Goal: Task Accomplishment & Management: Manage account settings

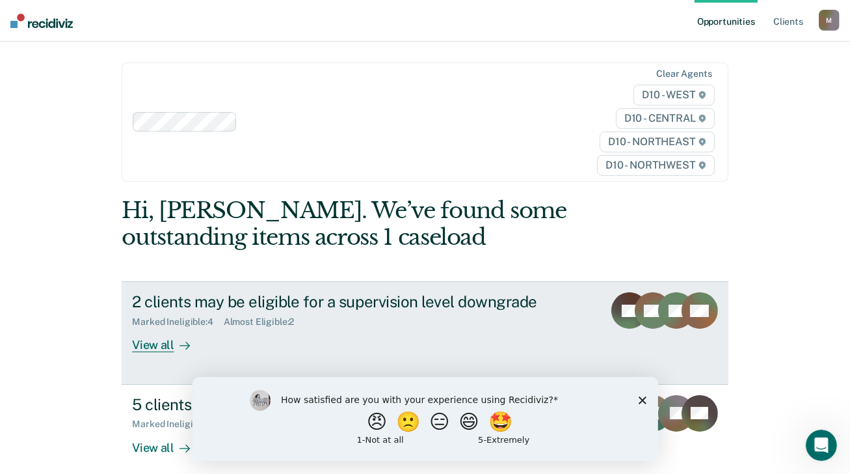
click at [154, 346] on div "View all" at bounding box center [168, 339] width 73 height 25
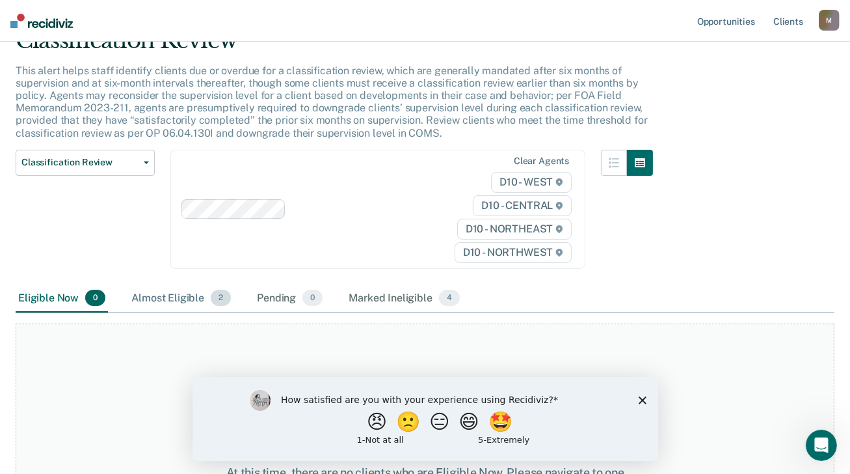
scroll to position [130, 0]
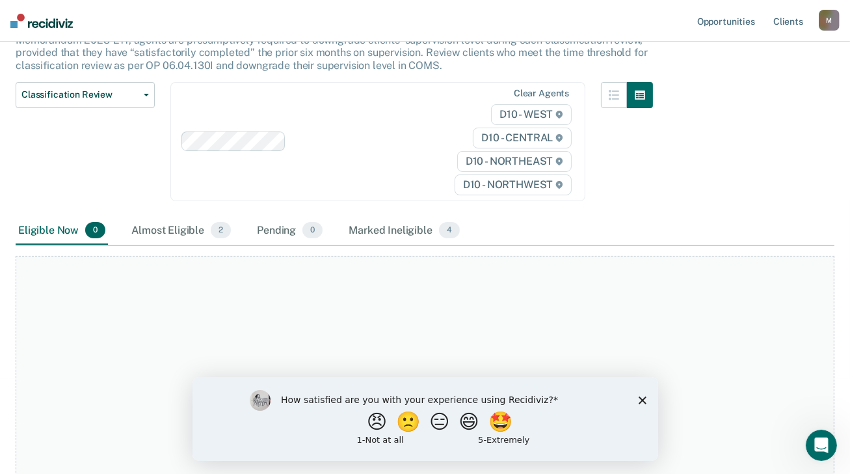
click at [639, 400] on icon "Close survey" at bounding box center [642, 399] width 8 height 8
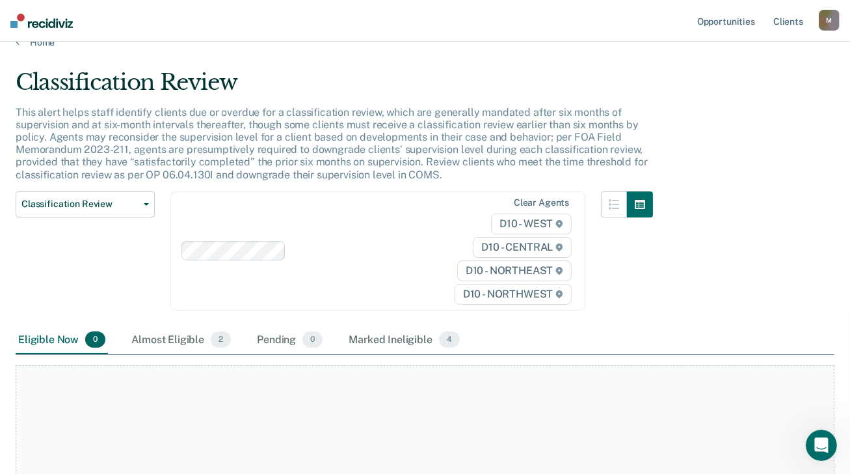
scroll to position [0, 0]
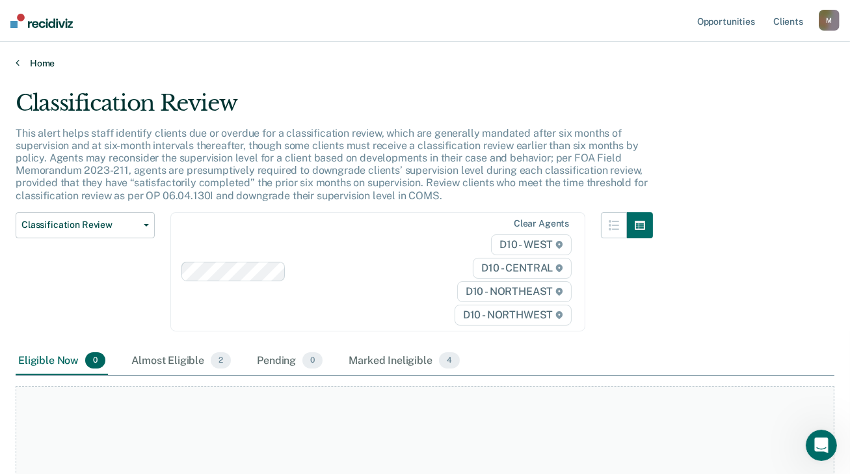
click at [35, 62] on link "Home" at bounding box center [425, 63] width 819 height 12
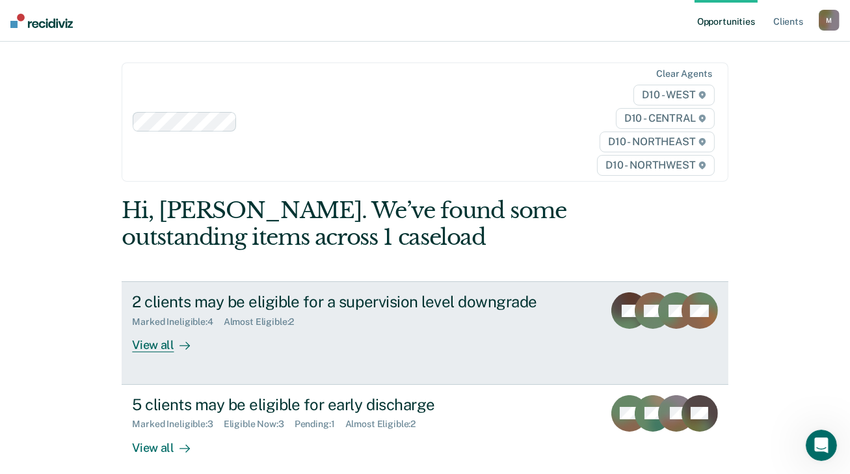
click at [258, 322] on div "Almost Eligible : 2" at bounding box center [264, 321] width 81 height 11
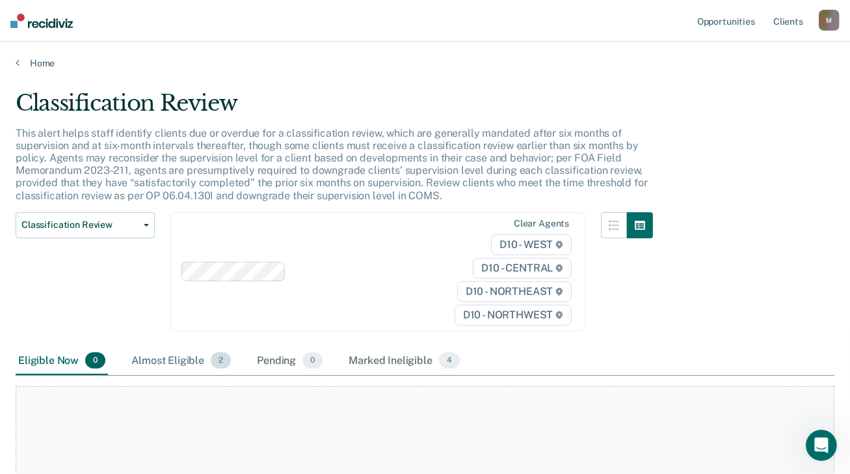
click at [192, 354] on div "Almost Eligible 2" at bounding box center [181, 361] width 105 height 29
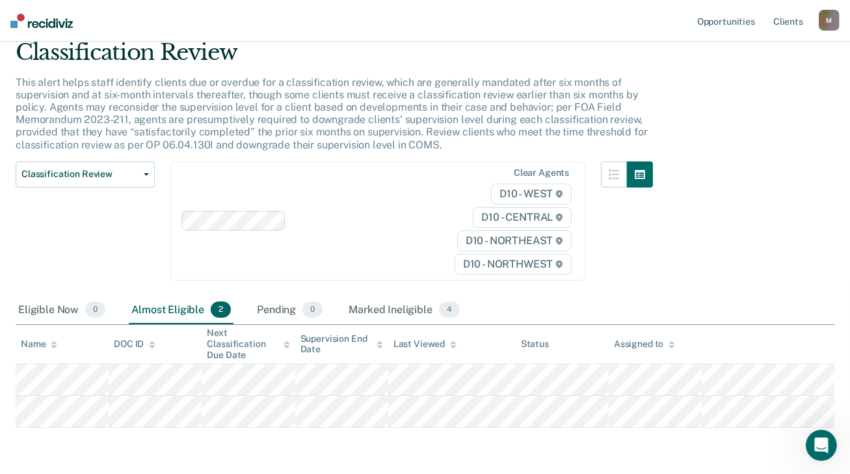
scroll to position [96, 0]
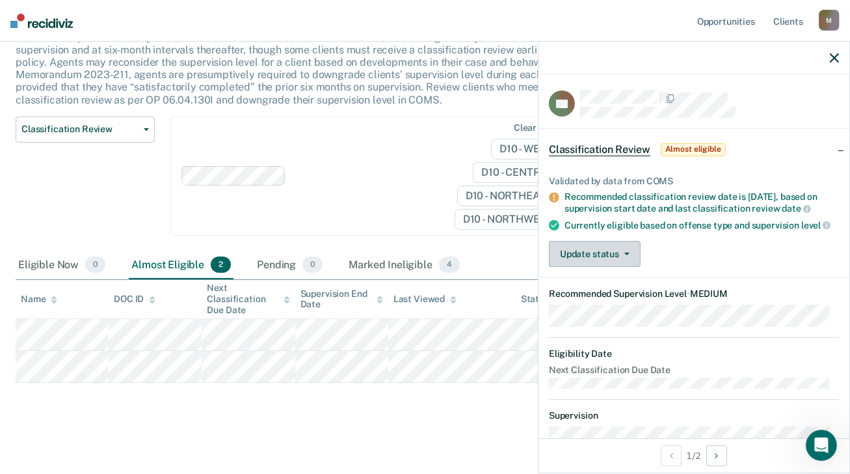
click at [628, 267] on button "Update status" at bounding box center [595, 254] width 92 height 26
click at [708, 267] on div "Update status [PERSON_NAME] Mark Ineligible" at bounding box center [694, 254] width 290 height 26
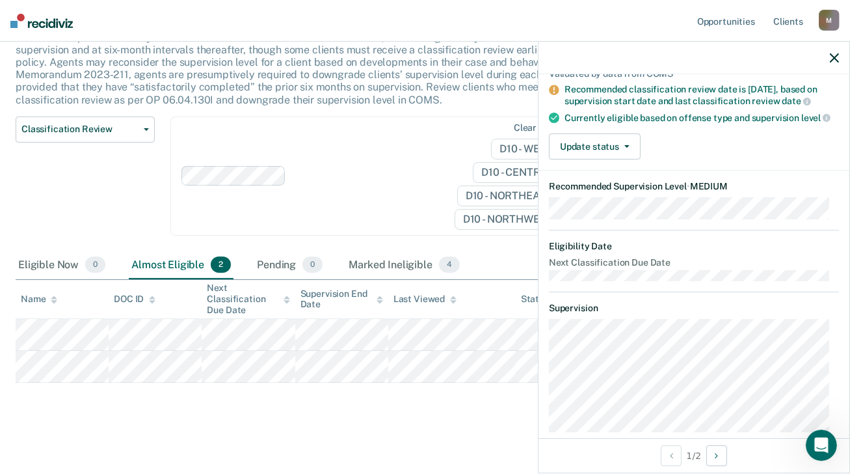
scroll to position [0, 0]
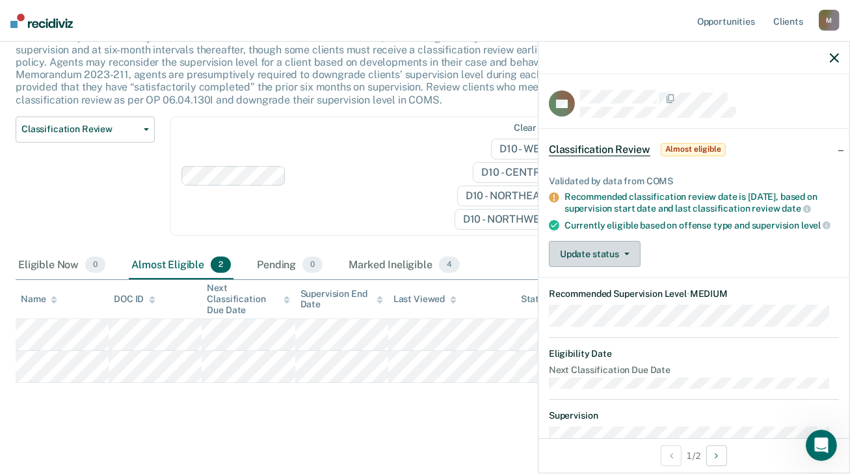
click at [628, 267] on button "Update status" at bounding box center [595, 254] width 92 height 26
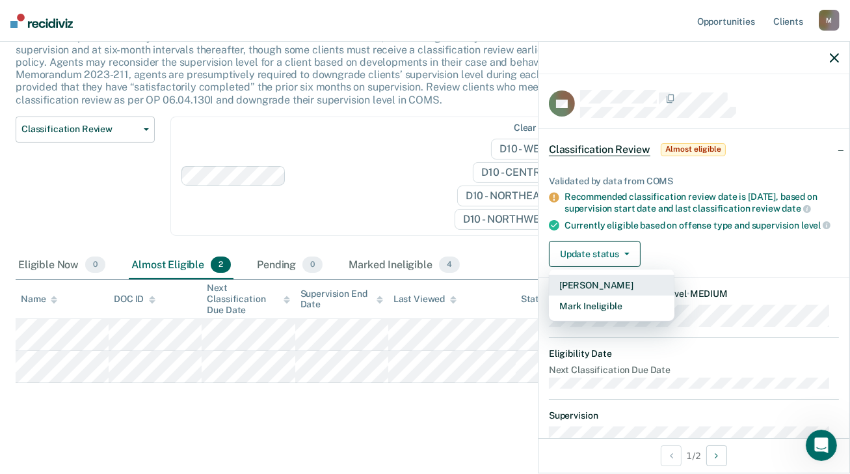
click at [586, 295] on button "[PERSON_NAME]" at bounding box center [612, 284] width 126 height 21
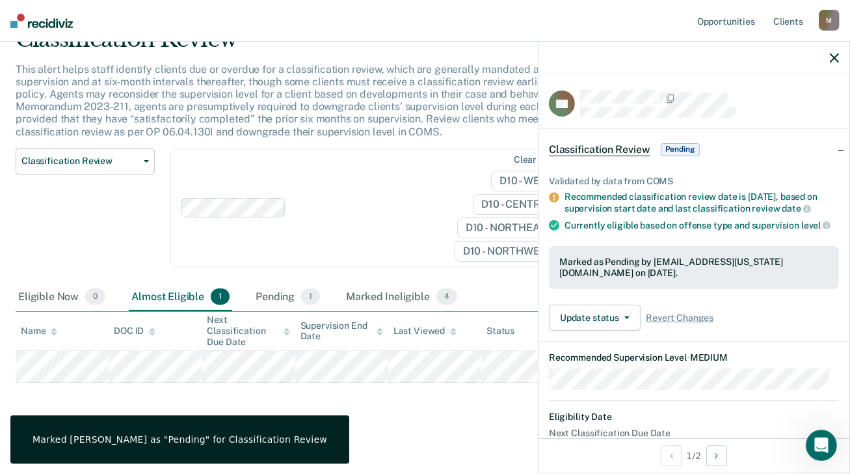
click at [462, 419] on main "Classification Review This alert helps staff identify clients due or overdue fo…" at bounding box center [425, 238] width 850 height 467
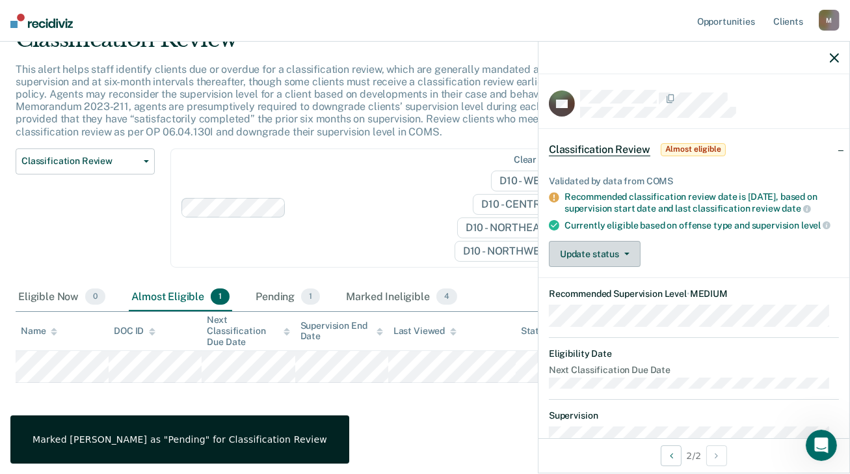
click at [629, 262] on button "Update status" at bounding box center [595, 254] width 92 height 26
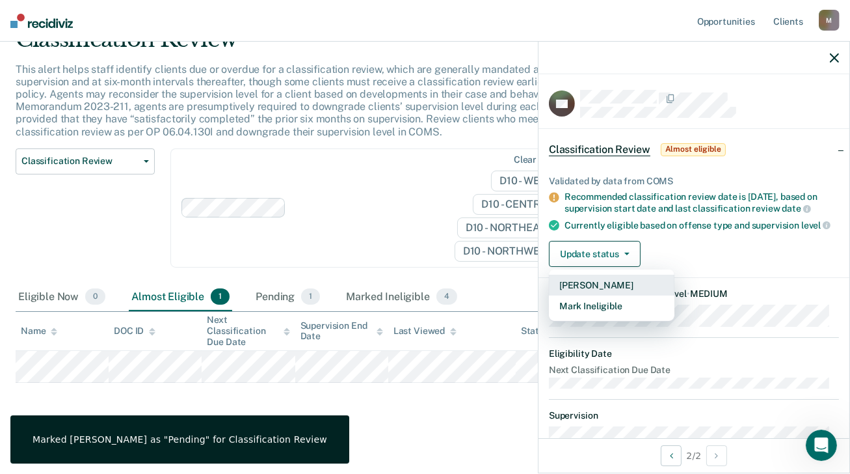
click at [598, 292] on button "[PERSON_NAME]" at bounding box center [612, 284] width 126 height 21
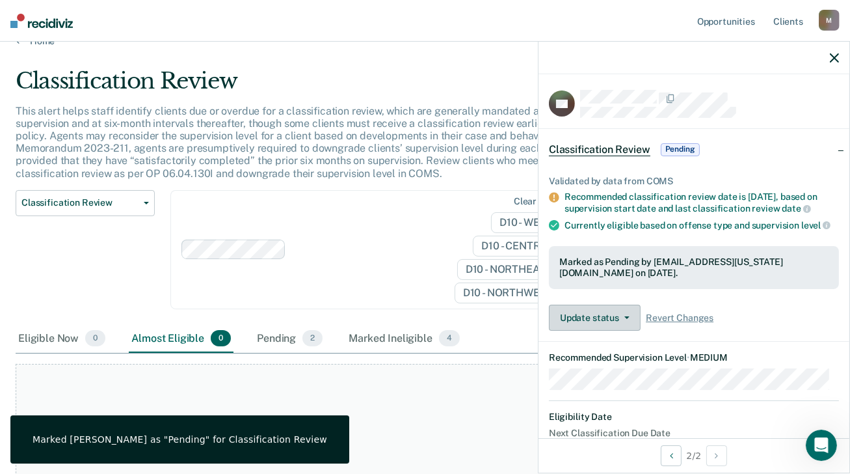
scroll to position [0, 0]
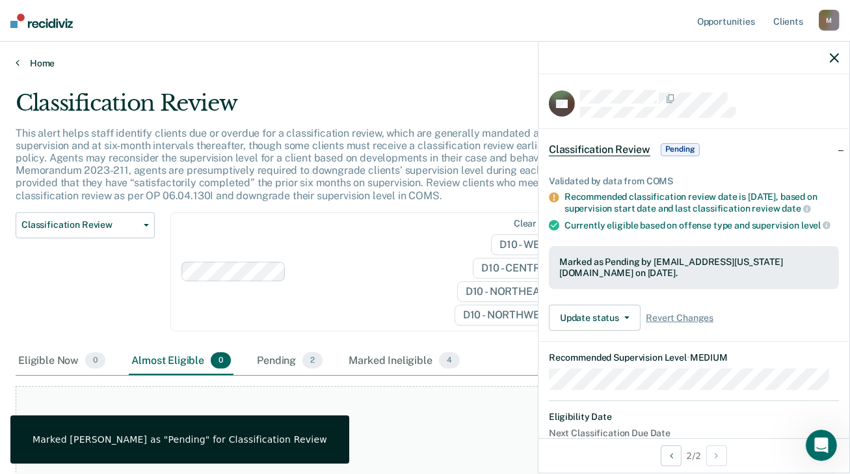
click at [38, 66] on link "Home" at bounding box center [425, 63] width 819 height 12
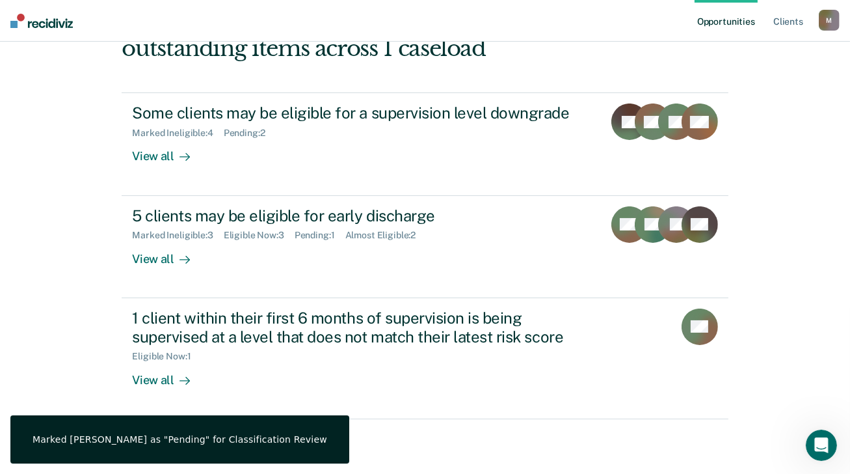
scroll to position [195, 0]
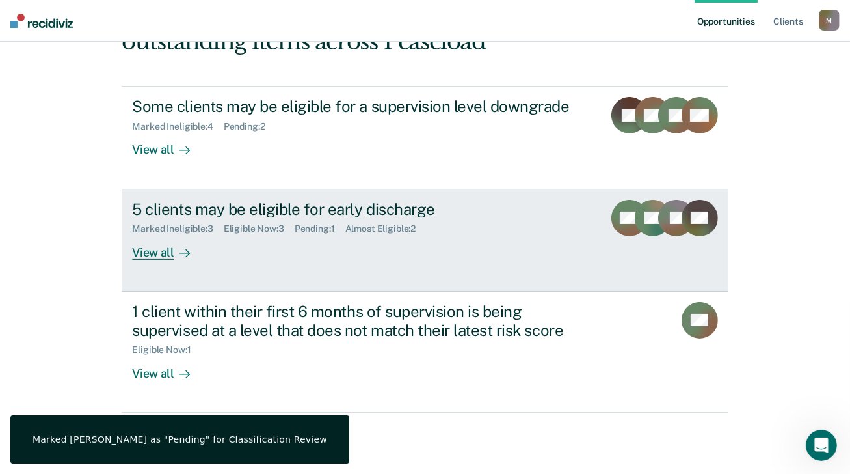
click at [150, 252] on div "View all" at bounding box center [168, 246] width 73 height 25
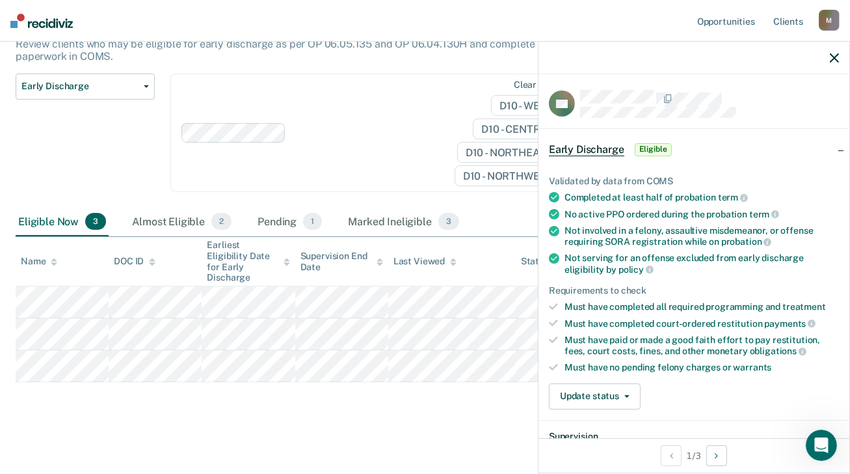
scroll to position [195, 0]
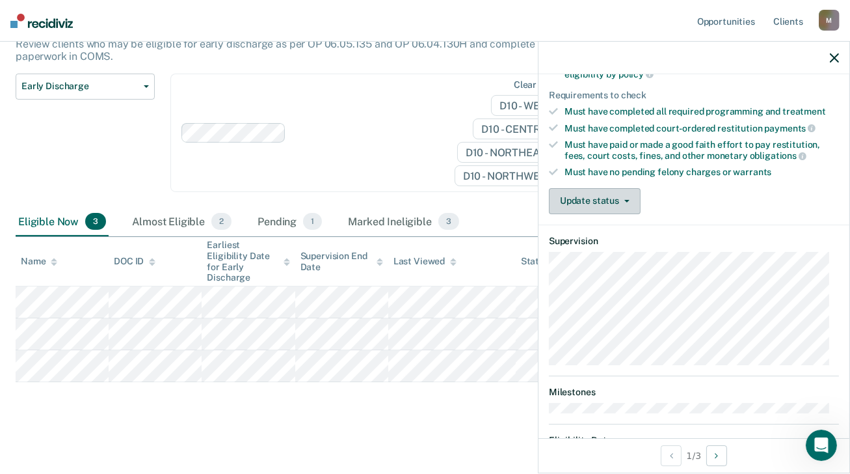
click at [622, 200] on button "Update status" at bounding box center [595, 201] width 92 height 26
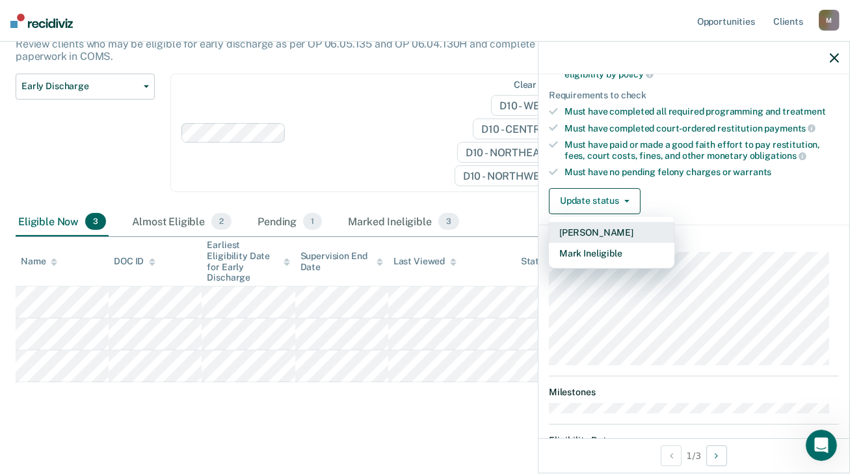
click at [619, 228] on button "[PERSON_NAME]" at bounding box center [612, 232] width 126 height 21
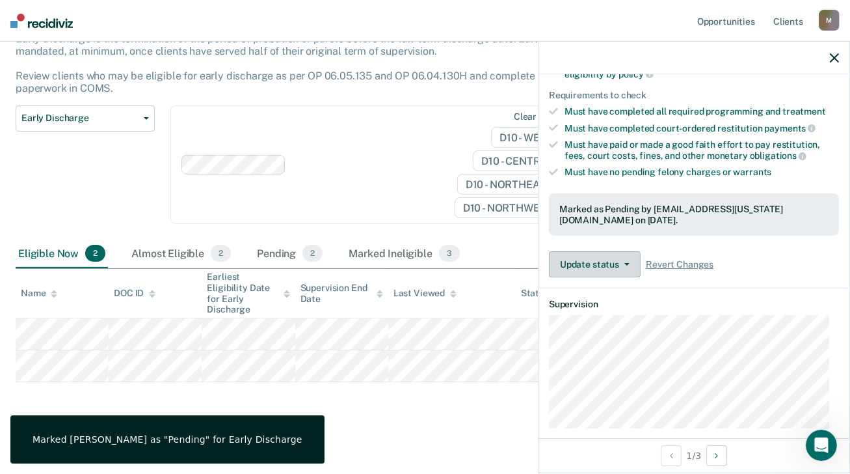
scroll to position [316, 0]
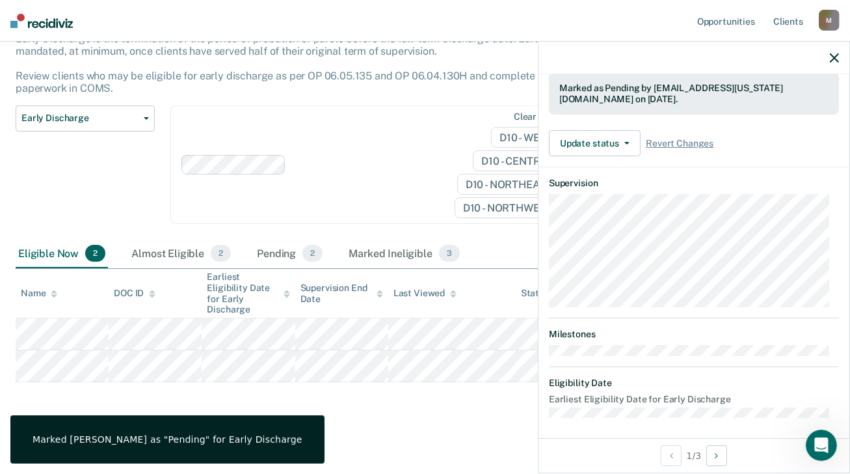
click at [351, 398] on div "Early Discharge Early Discharge is the termination of the period of probation o…" at bounding box center [425, 207] width 819 height 424
click at [835, 53] on icon "button" at bounding box center [834, 57] width 9 height 9
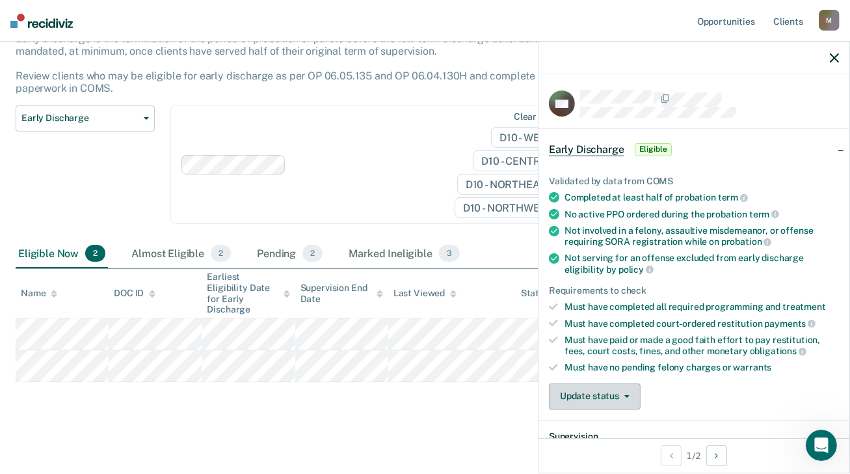
click at [625, 395] on icon "button" at bounding box center [626, 396] width 5 height 3
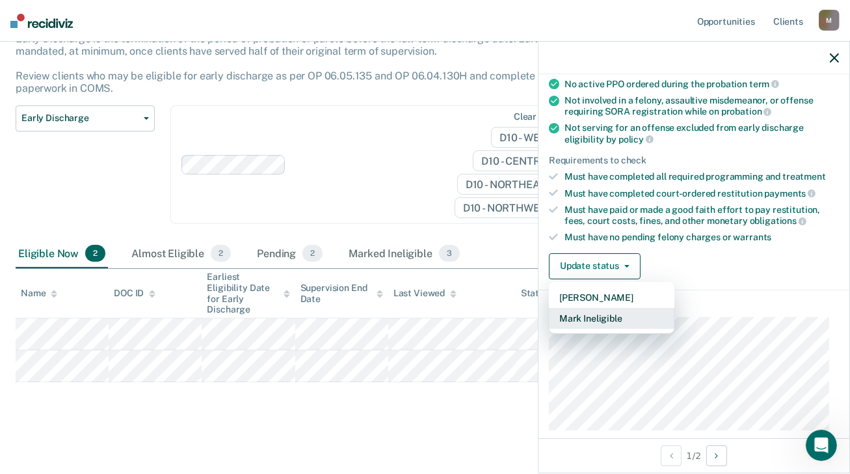
click at [608, 310] on button "Mark Ineligible" at bounding box center [612, 318] width 126 height 21
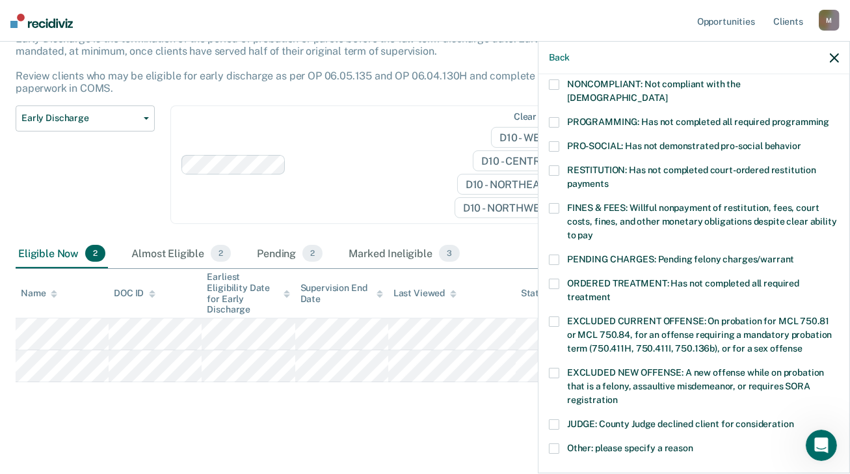
scroll to position [260, 0]
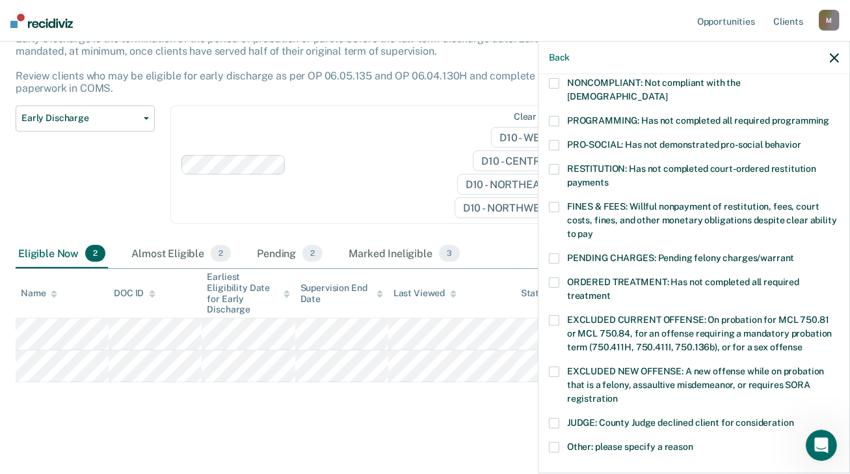
click at [559, 202] on span at bounding box center [554, 207] width 10 height 10
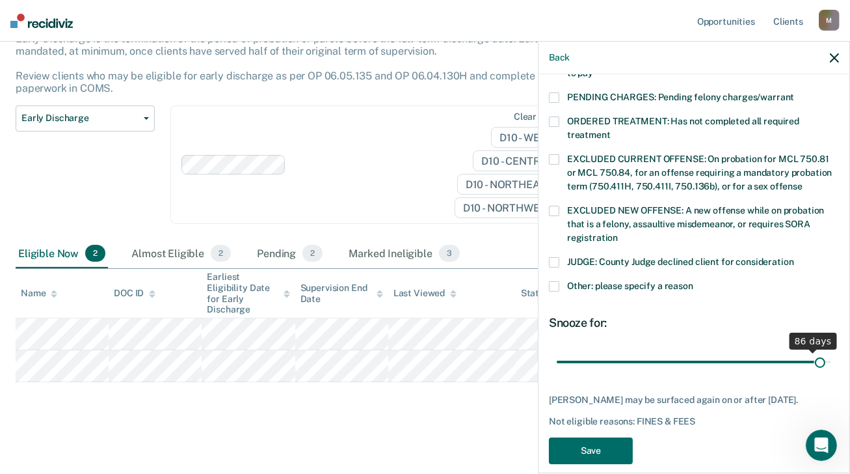
scroll to position [432, 0]
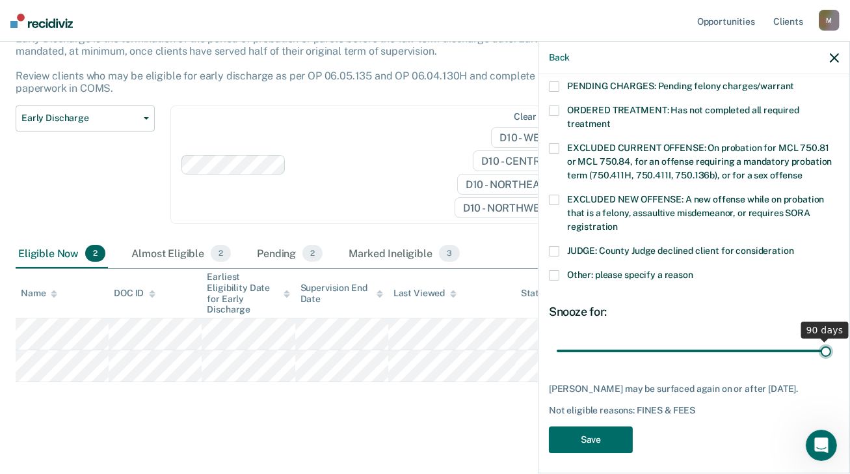
drag, startPoint x: 644, startPoint y: 332, endPoint x: 822, endPoint y: 333, distance: 178.2
type input "90"
click at [822, 340] on input "range" at bounding box center [694, 351] width 274 height 23
click at [596, 433] on button "Save" at bounding box center [591, 439] width 84 height 27
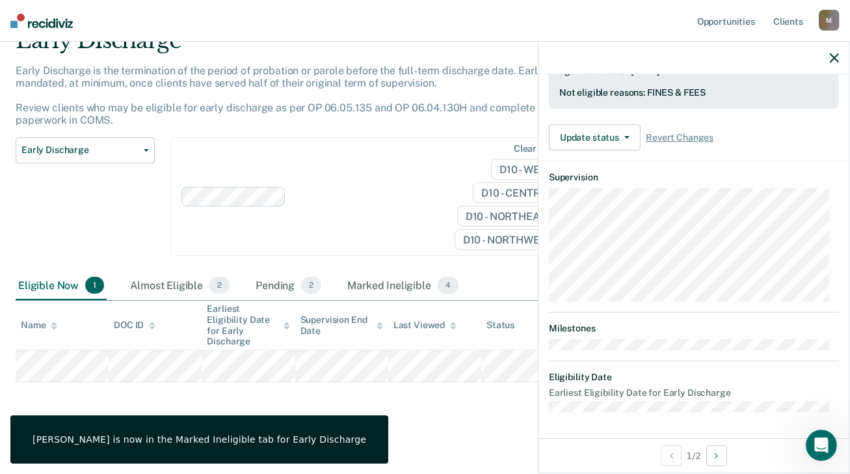
scroll to position [349, 0]
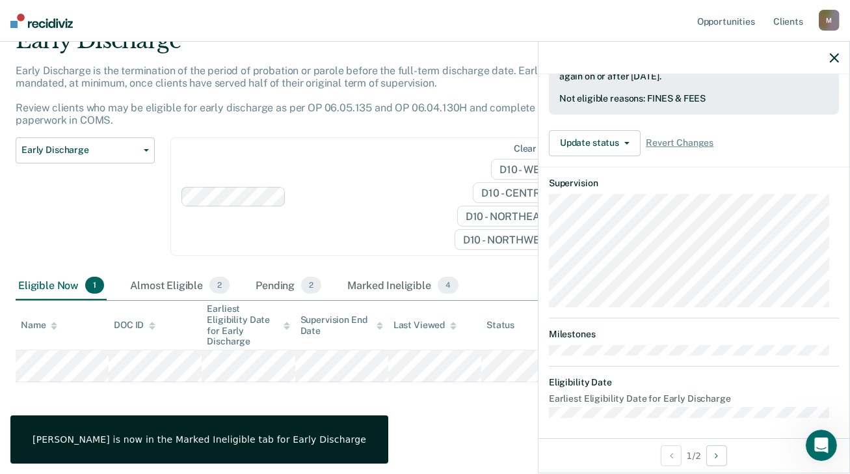
click at [442, 409] on div "Early Discharge Early Discharge is the termination of the period of probation o…" at bounding box center [425, 223] width 819 height 392
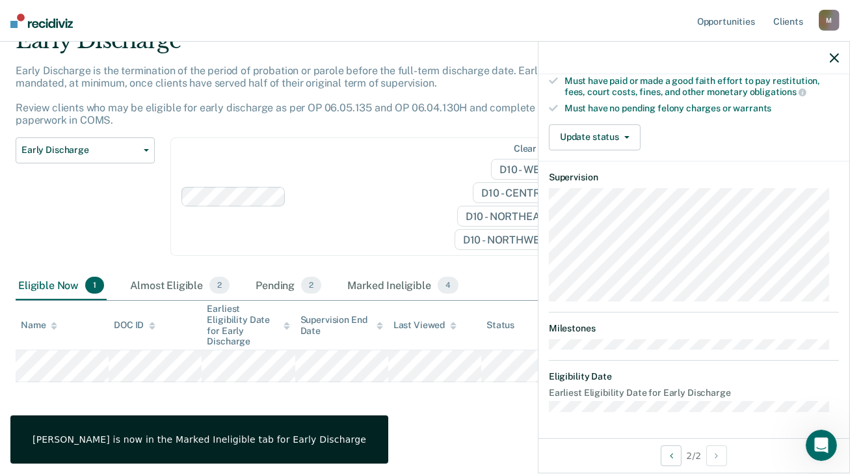
scroll to position [253, 0]
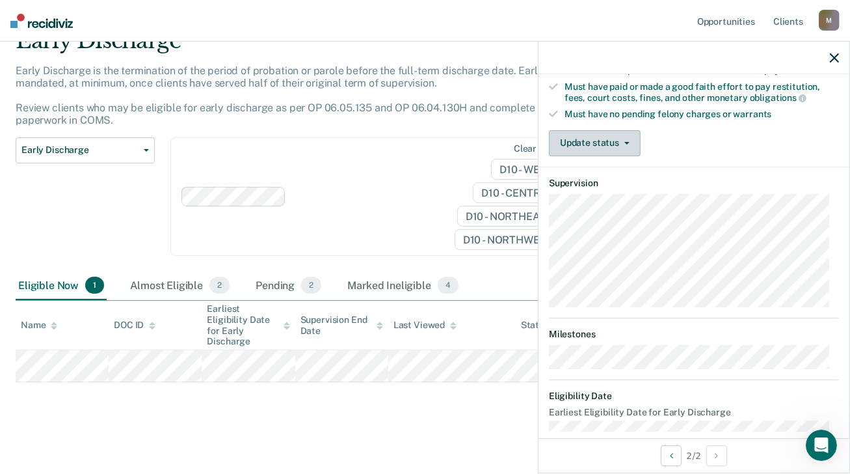
click at [633, 140] on button "Update status" at bounding box center [595, 143] width 92 height 26
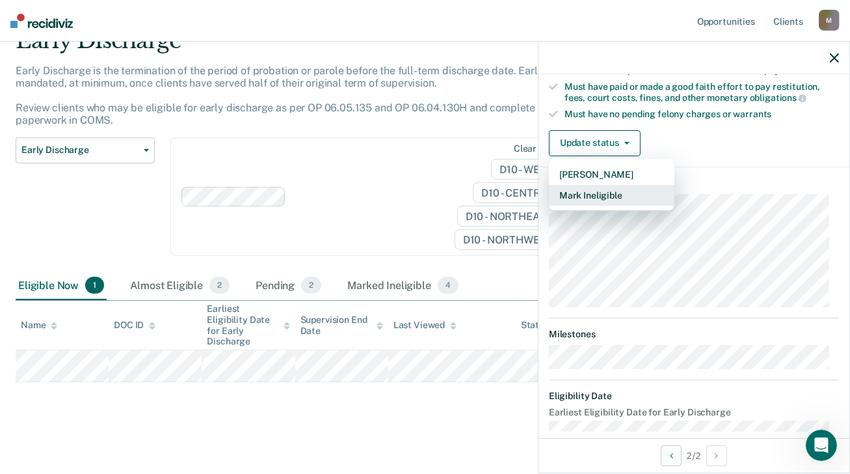
click at [611, 191] on button "Mark Ineligible" at bounding box center [612, 195] width 126 height 21
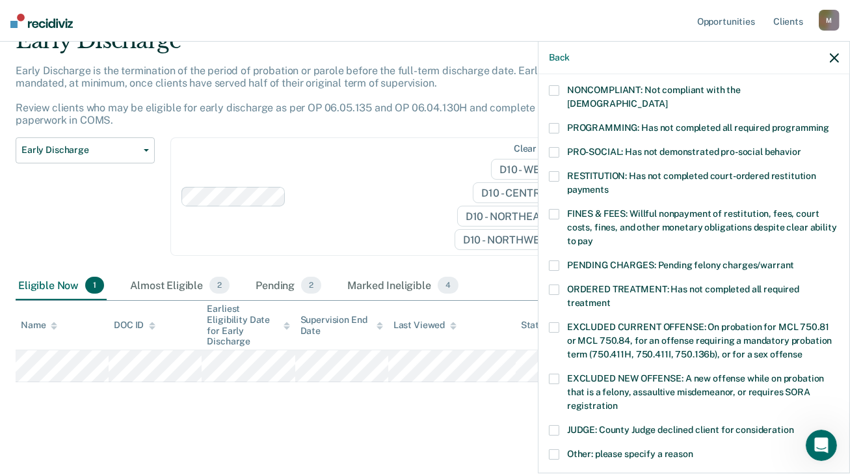
click at [557, 123] on span at bounding box center [554, 128] width 10 height 10
click at [555, 209] on span at bounding box center [554, 214] width 10 height 10
click at [553, 284] on span at bounding box center [554, 289] width 10 height 10
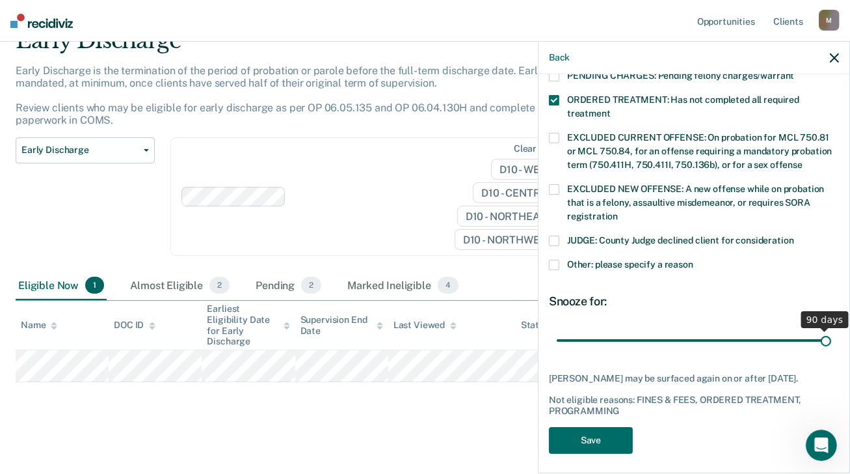
drag, startPoint x: 653, startPoint y: 325, endPoint x: 862, endPoint y: 323, distance: 209.4
type input "90"
click at [831, 329] on input "range" at bounding box center [694, 340] width 274 height 23
click at [593, 434] on button "Save" at bounding box center [591, 440] width 84 height 27
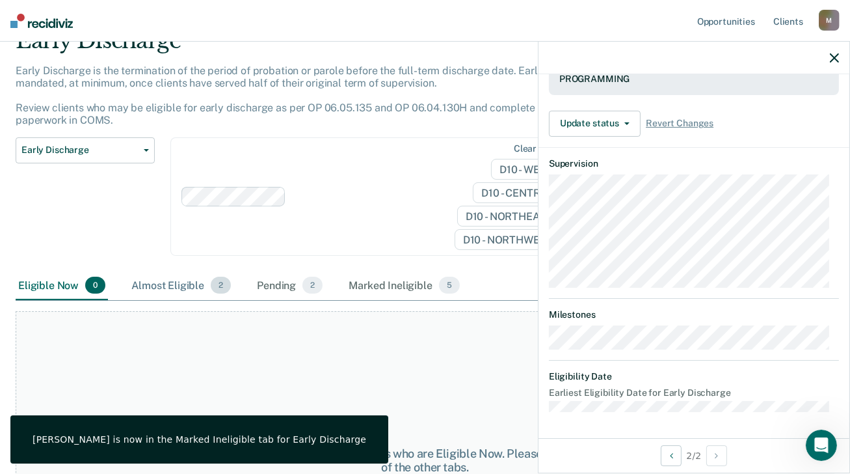
scroll to position [373, 0]
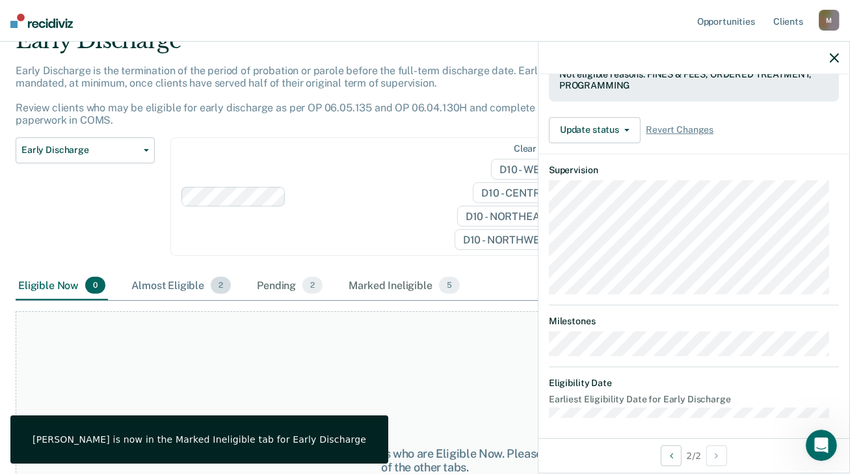
click at [168, 284] on div "Almost Eligible 2" at bounding box center [181, 285] width 105 height 29
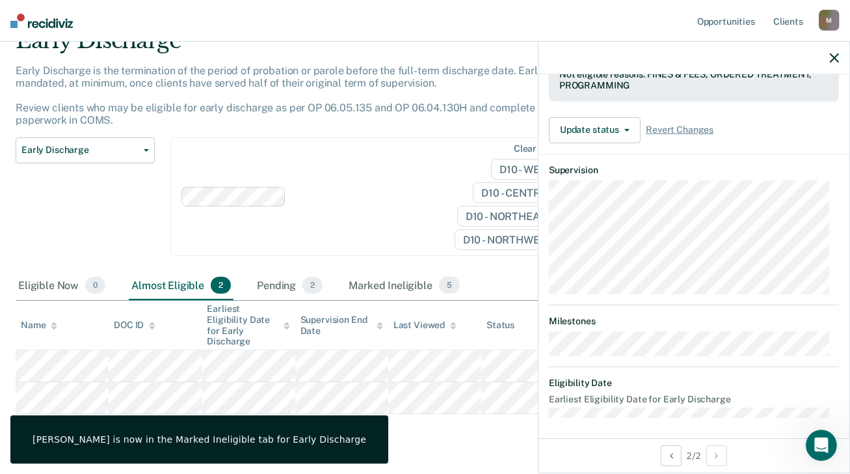
click at [837, 55] on icon "button" at bounding box center [834, 57] width 9 height 9
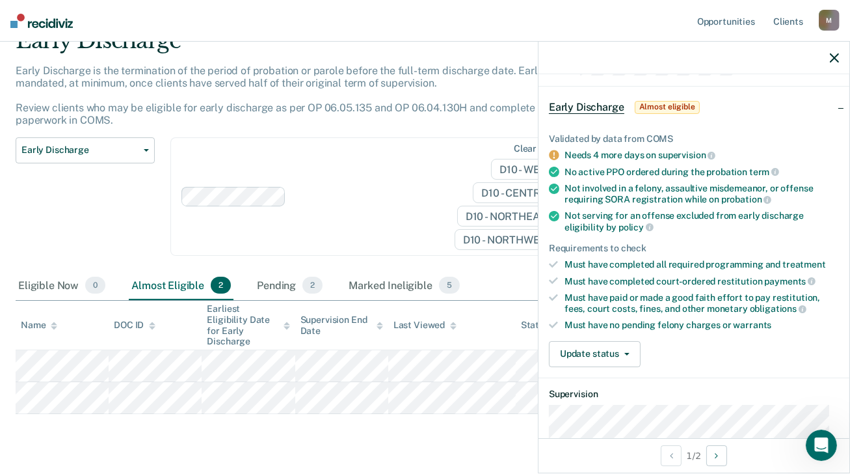
scroll to position [65, 0]
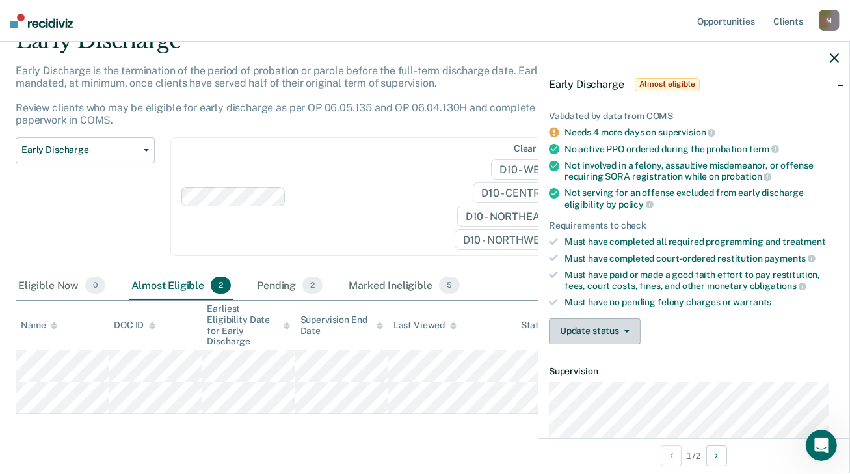
click at [630, 327] on button "Update status" at bounding box center [595, 331] width 92 height 26
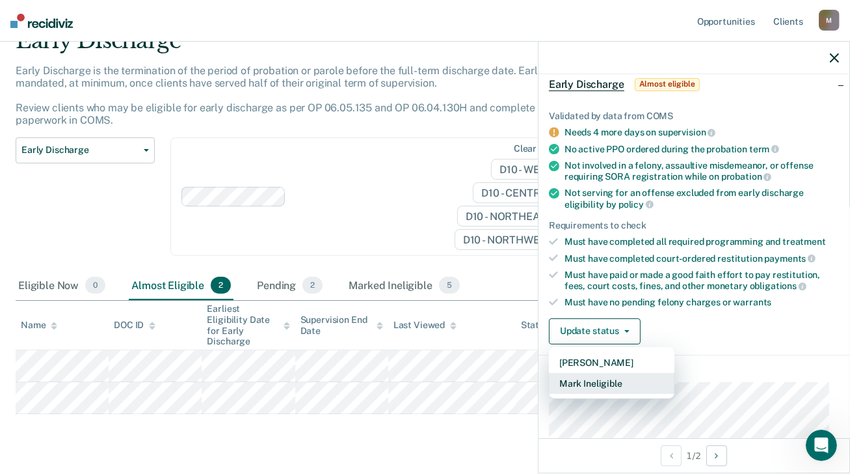
click at [604, 379] on button "Mark Ineligible" at bounding box center [612, 383] width 126 height 21
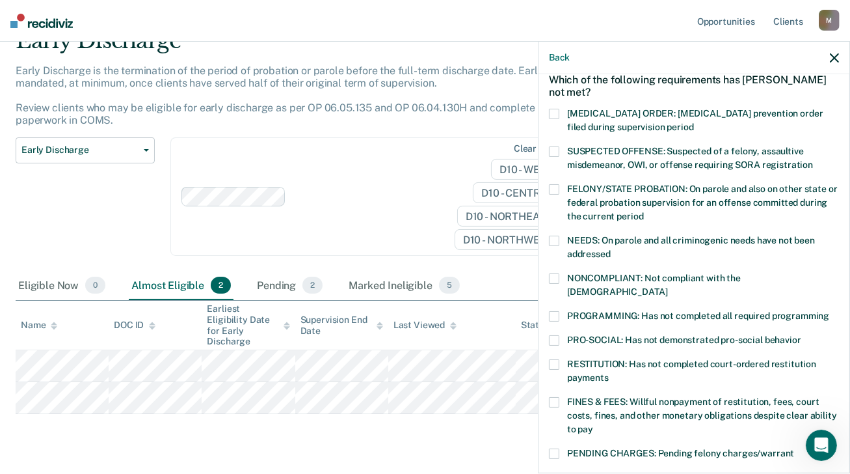
click at [553, 237] on span at bounding box center [554, 240] width 10 height 10
click at [555, 311] on span at bounding box center [554, 316] width 10 height 10
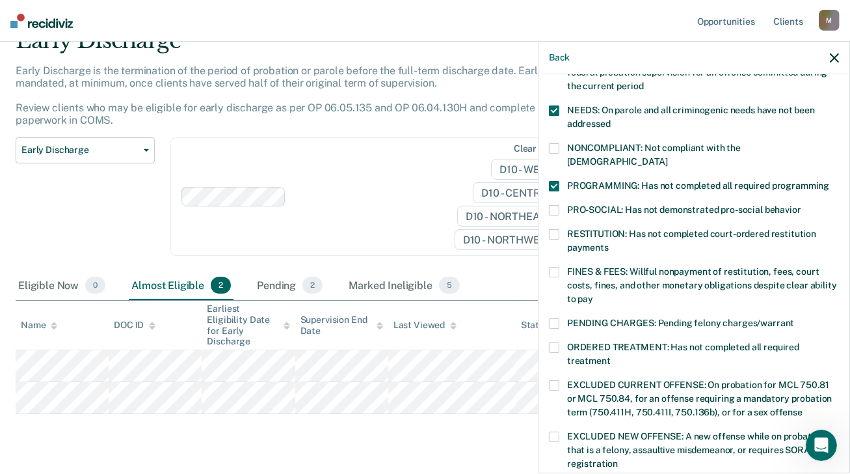
click at [553, 267] on label "FINES & FEES: Willful nonpayment of restitution, fees, court costs, fines, and …" at bounding box center [694, 287] width 290 height 41
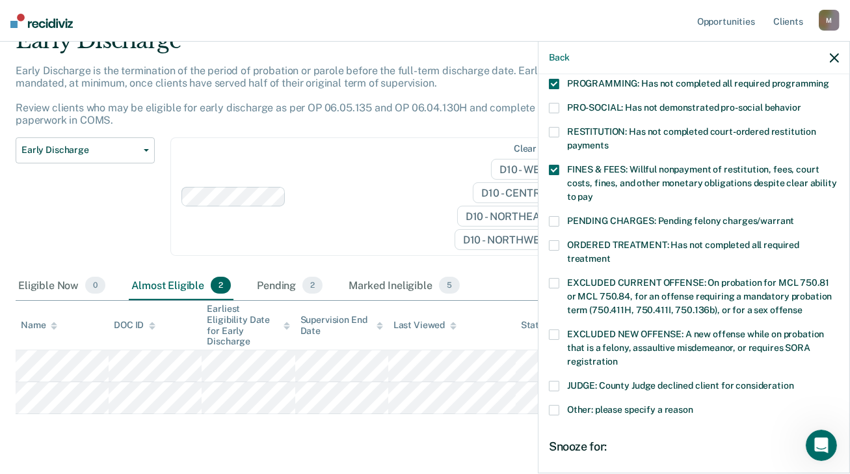
scroll to position [325, 0]
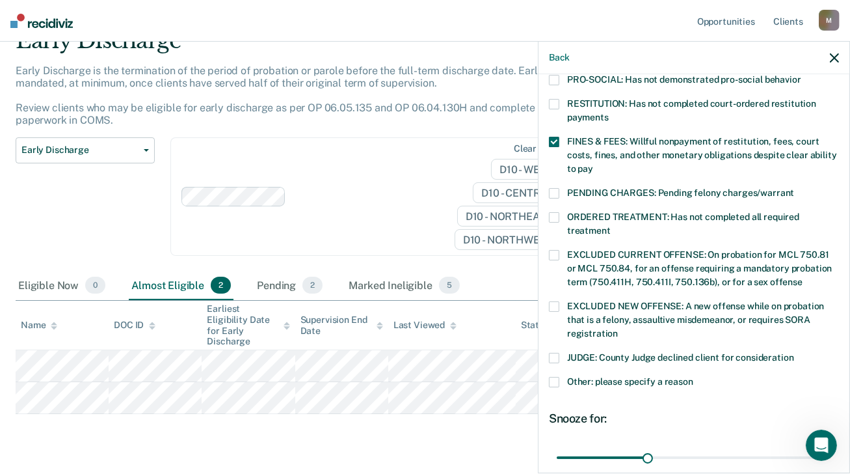
click at [554, 212] on span at bounding box center [554, 217] width 10 height 10
drag, startPoint x: 650, startPoint y: 442, endPoint x: 858, endPoint y: 430, distance: 207.9
type input "90"
click at [831, 446] on input "range" at bounding box center [694, 457] width 274 height 23
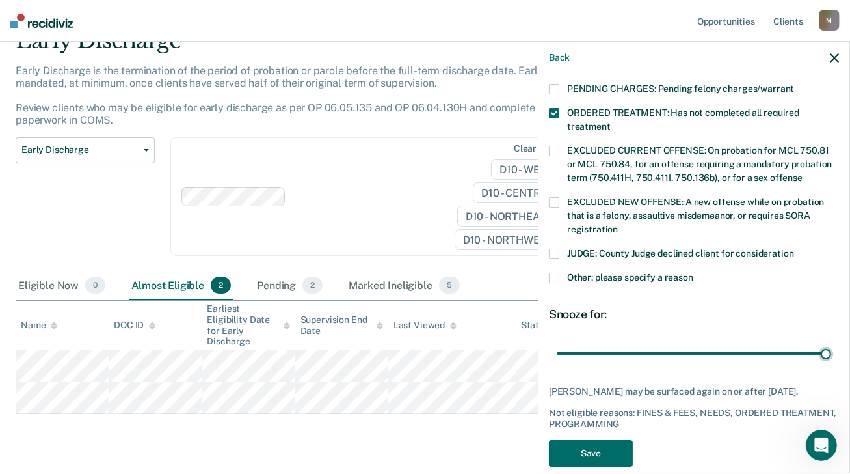
scroll to position [432, 0]
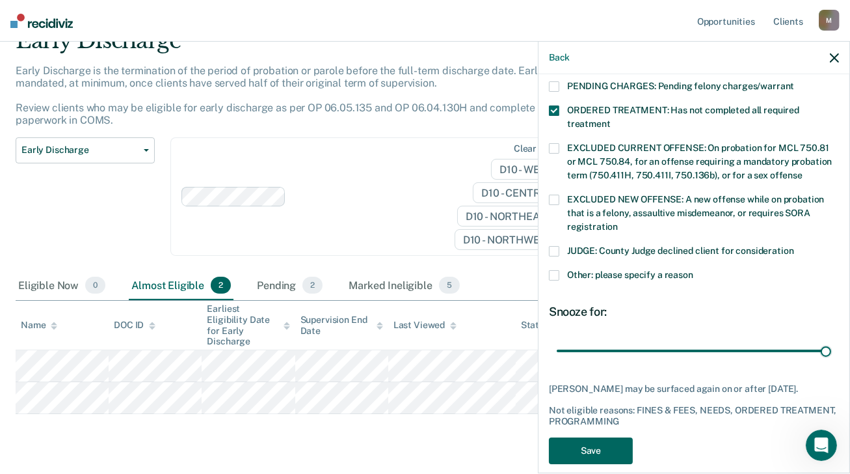
click at [598, 437] on button "Save" at bounding box center [591, 450] width 84 height 27
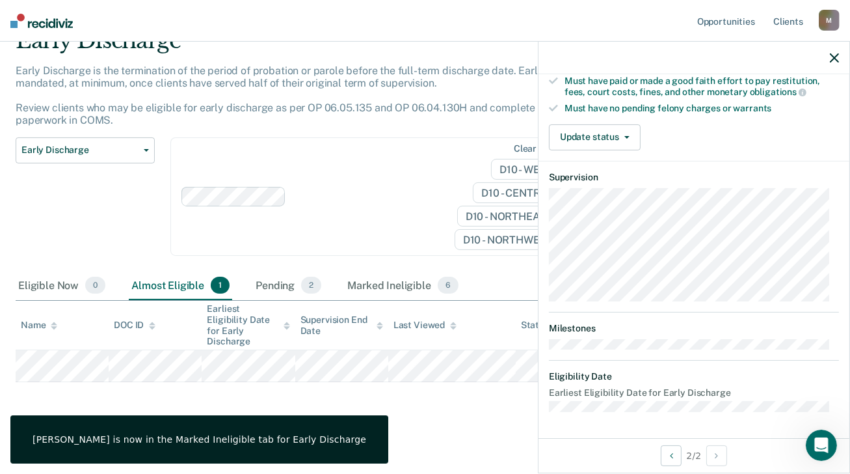
scroll to position [252, 0]
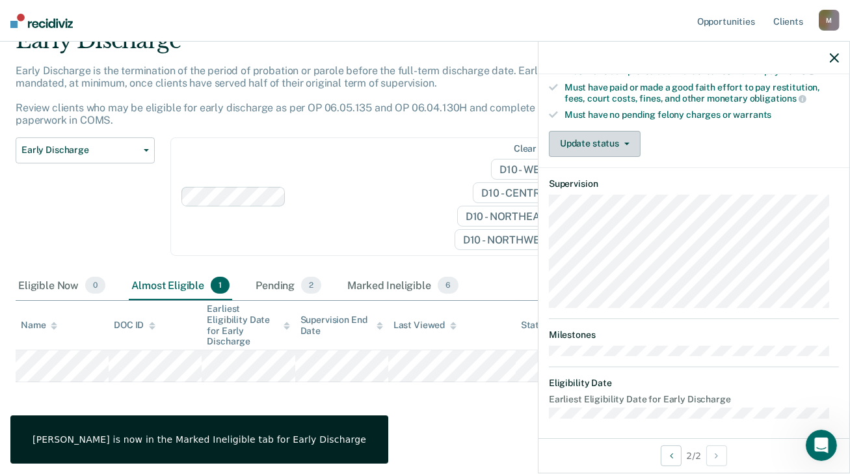
click at [628, 140] on button "Update status" at bounding box center [595, 144] width 92 height 26
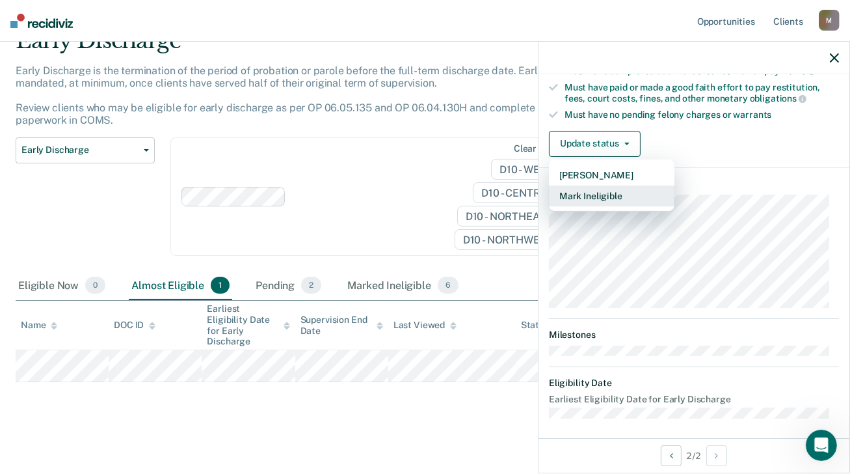
click at [600, 189] on button "Mark Ineligible" at bounding box center [612, 195] width 126 height 21
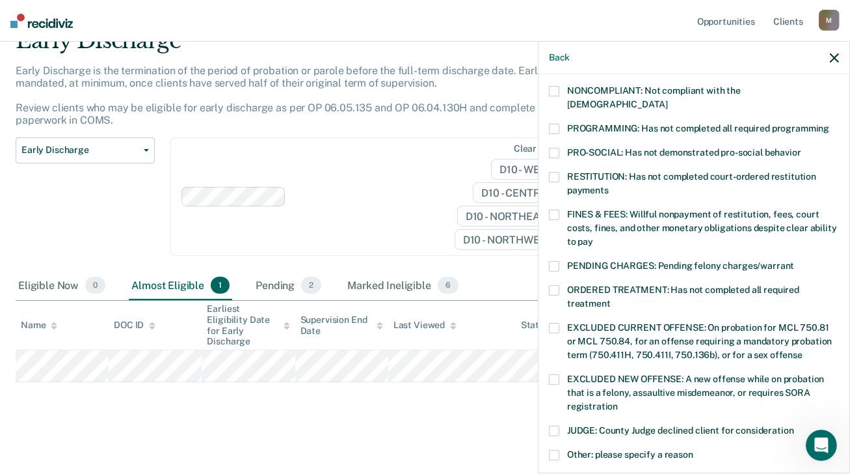
click at [556, 209] on span at bounding box center [554, 214] width 10 height 10
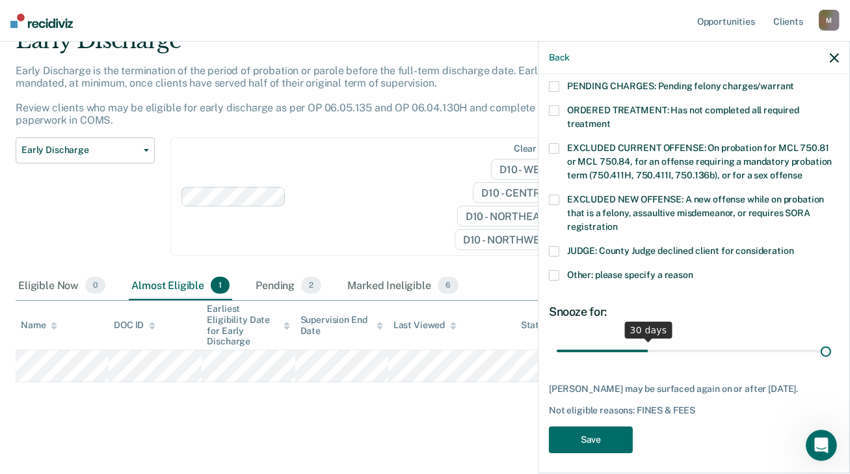
scroll to position [421, 0]
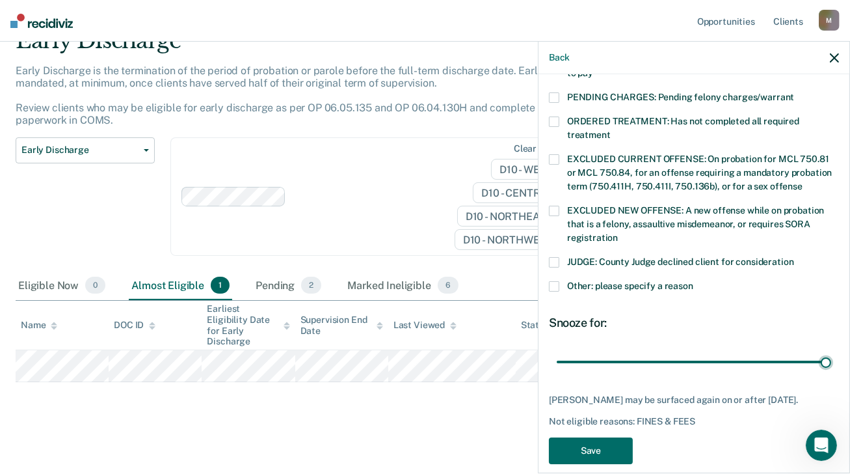
drag, startPoint x: 645, startPoint y: 336, endPoint x: 795, endPoint y: 394, distance: 160.8
type input "90"
click at [831, 351] on input "range" at bounding box center [694, 362] width 274 height 23
click at [606, 437] on button "Save" at bounding box center [591, 450] width 84 height 27
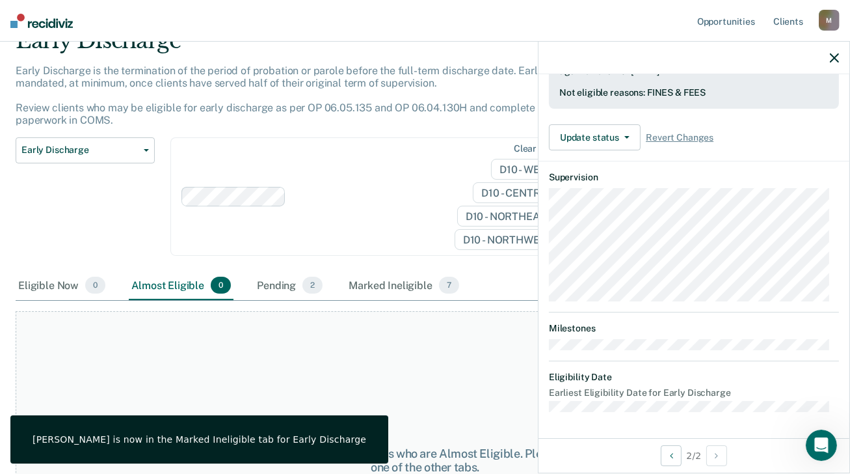
scroll to position [349, 0]
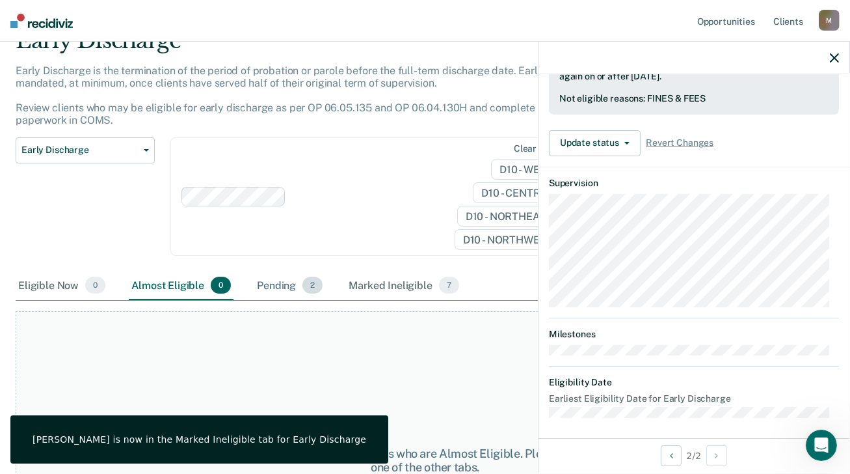
click at [283, 286] on div "Pending 2" at bounding box center [289, 285] width 71 height 29
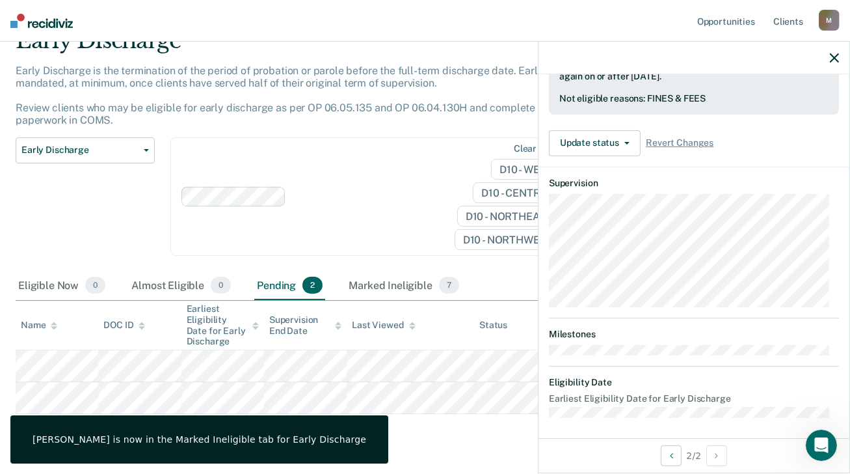
click at [836, 57] on icon "button" at bounding box center [834, 57] width 9 height 9
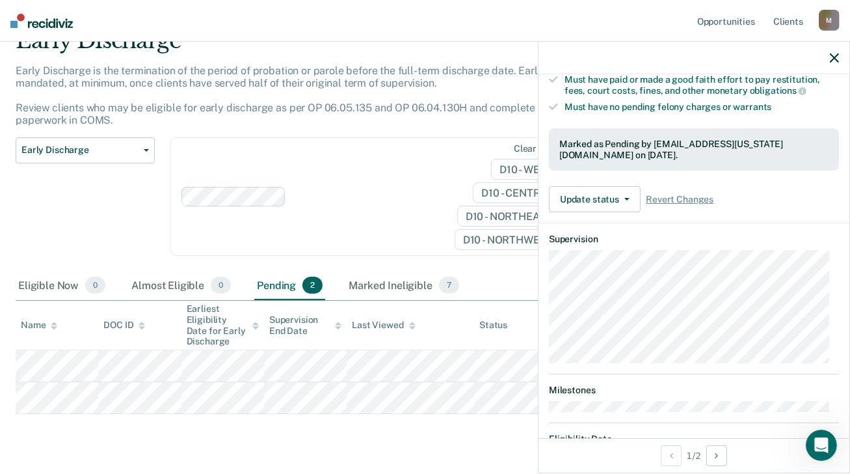
scroll to position [316, 0]
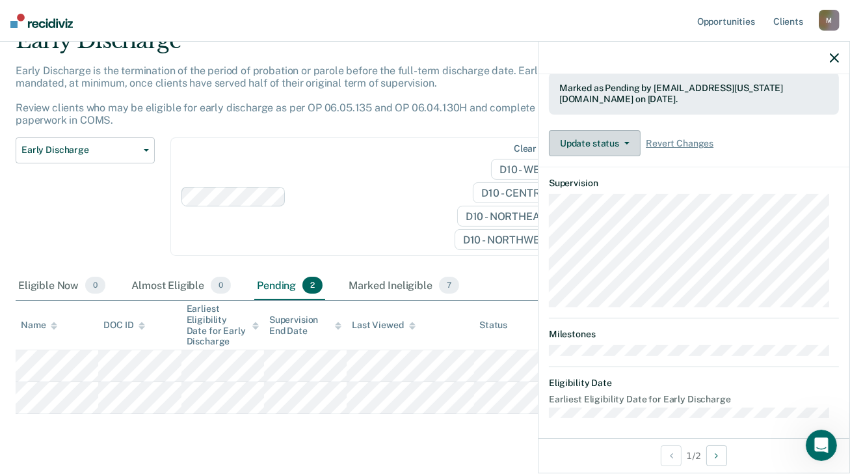
click at [628, 142] on icon "button" at bounding box center [626, 143] width 5 height 3
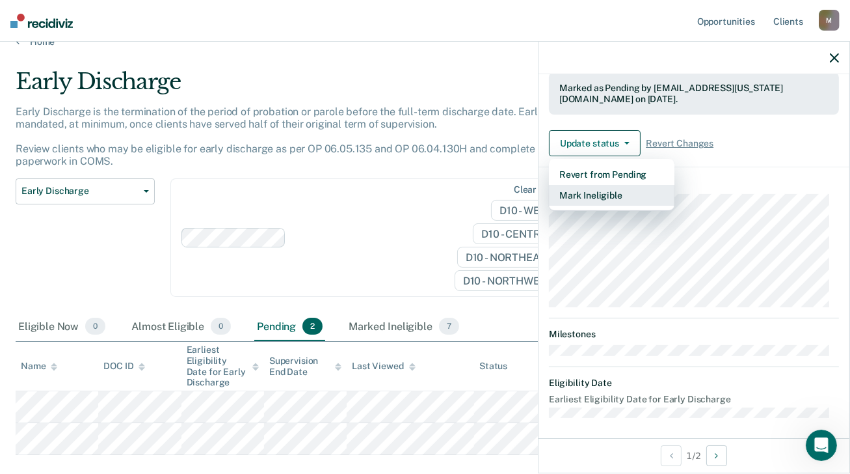
scroll to position [0, 0]
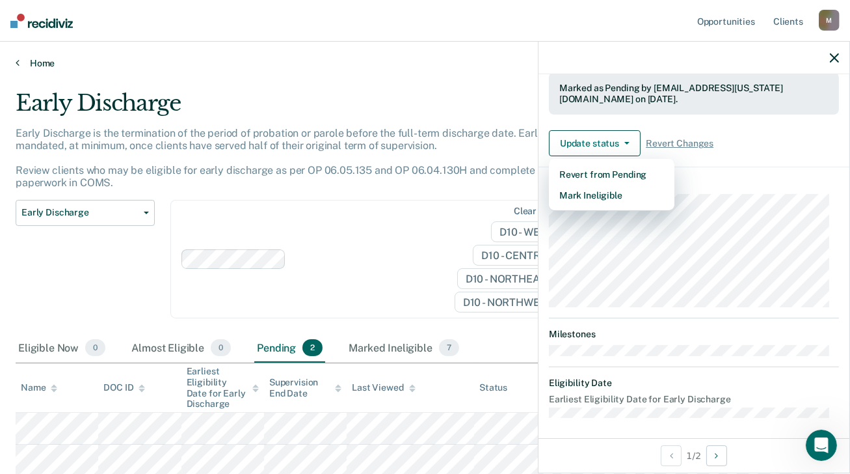
click at [34, 62] on link "Home" at bounding box center [425, 63] width 819 height 12
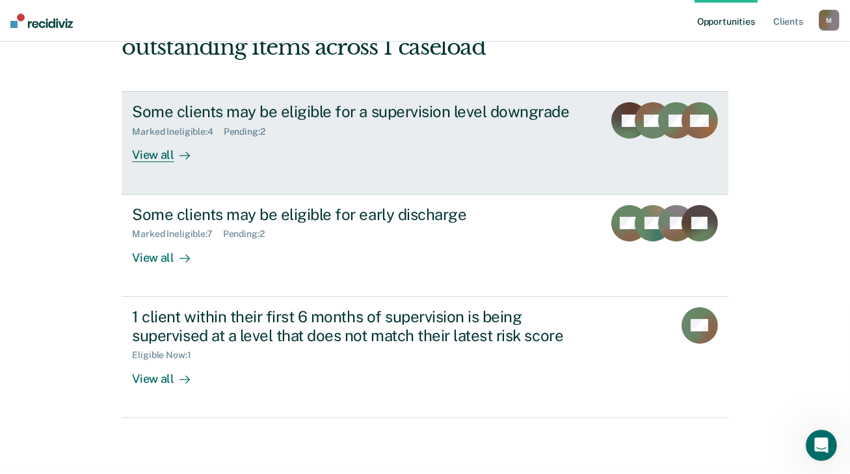
scroll to position [195, 0]
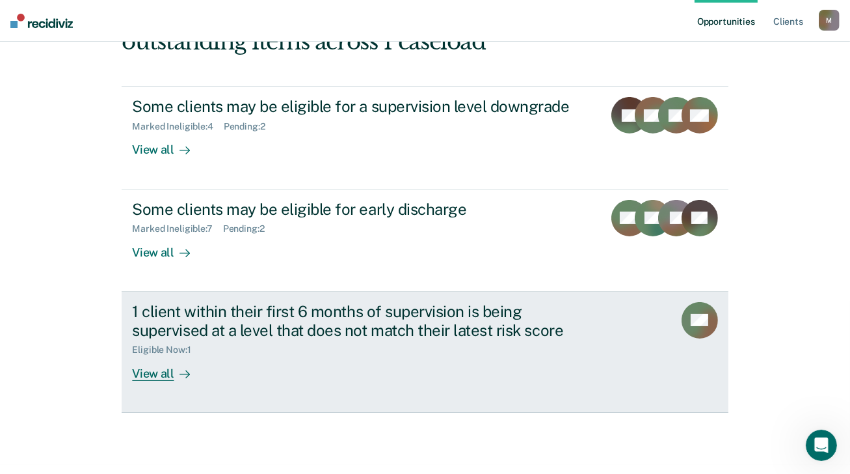
click at [163, 375] on div "View all" at bounding box center [168, 367] width 73 height 25
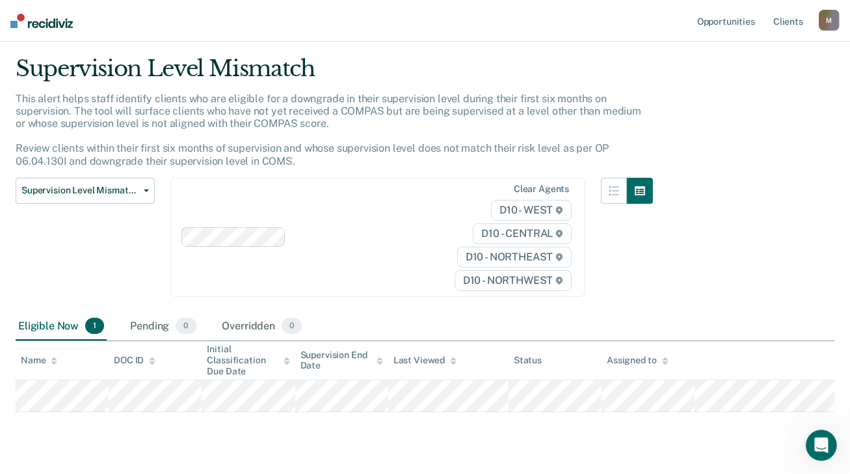
scroll to position [64, 0]
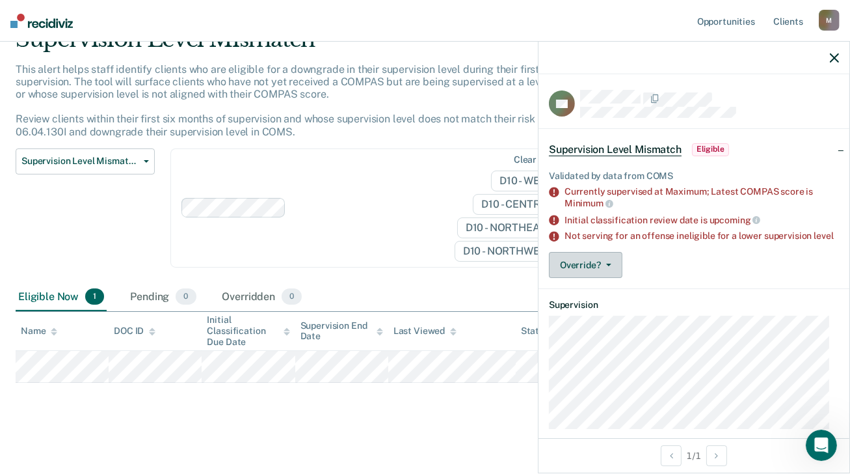
click at [606, 274] on button "Override?" at bounding box center [585, 265] width 73 height 26
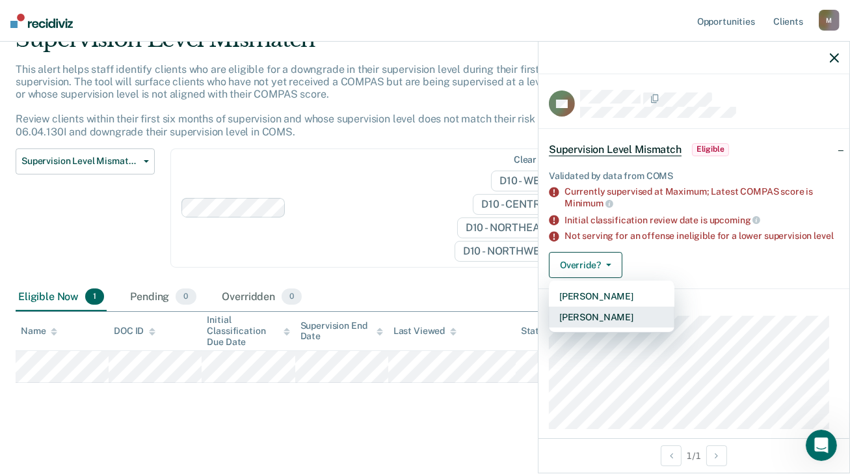
click at [604, 326] on button "[PERSON_NAME]" at bounding box center [612, 316] width 126 height 21
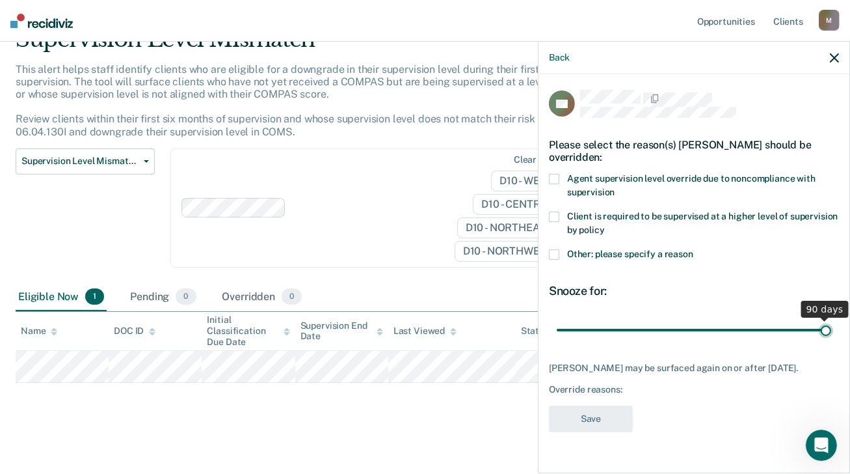
drag, startPoint x: 648, startPoint y: 317, endPoint x: 862, endPoint y: 314, distance: 214.0
type input "90"
click at [831, 319] on input "range" at bounding box center [694, 330] width 274 height 23
click at [630, 384] on div "Override reasons:" at bounding box center [694, 389] width 290 height 11
click at [555, 211] on span at bounding box center [554, 216] width 10 height 10
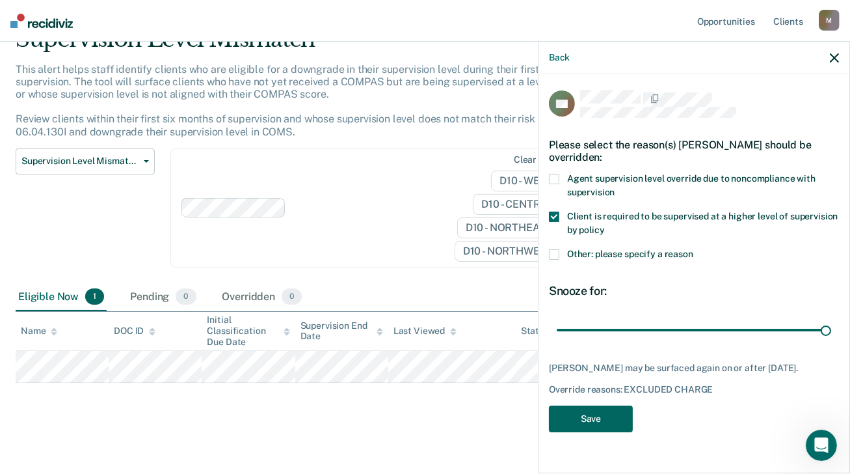
click at [593, 410] on button "Save" at bounding box center [591, 418] width 84 height 27
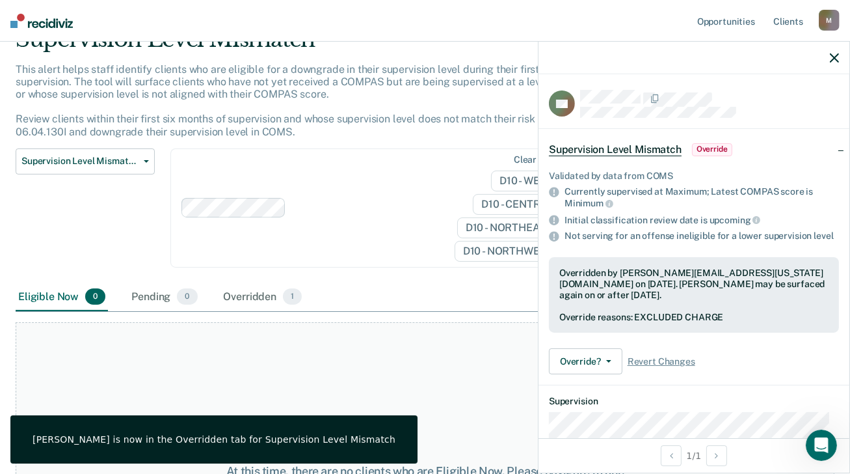
click at [840, 57] on div at bounding box center [694, 58] width 311 height 33
